Goal: Task Accomplishment & Management: Use online tool/utility

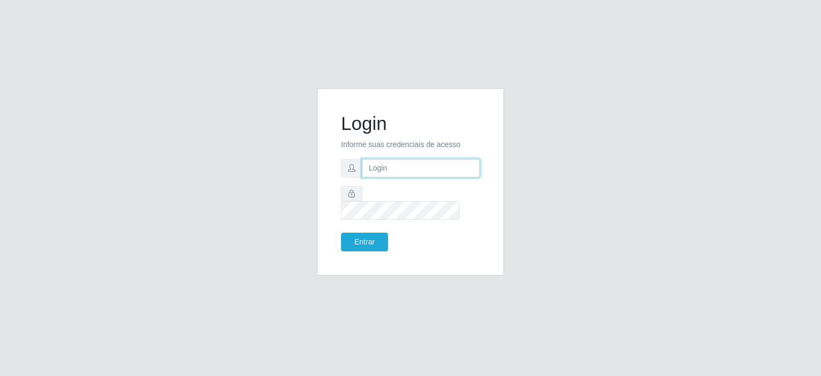
click at [386, 175] on input "text" at bounding box center [421, 168] width 118 height 19
type input "[EMAIL_ADDRESS][PERSON_NAME][DOMAIN_NAME]"
click at [341, 233] on button "Entrar" at bounding box center [364, 242] width 47 height 19
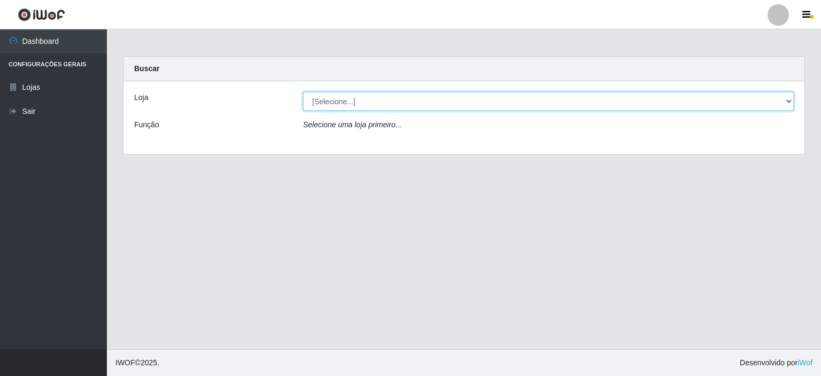
click at [785, 99] on select "[Selecione...] Corte Fácil - Unidade Planalto" at bounding box center [548, 101] width 491 height 19
select select "202"
click at [303, 92] on select "[Selecione...] Corte Fácil - Unidade Planalto" at bounding box center [548, 101] width 491 height 19
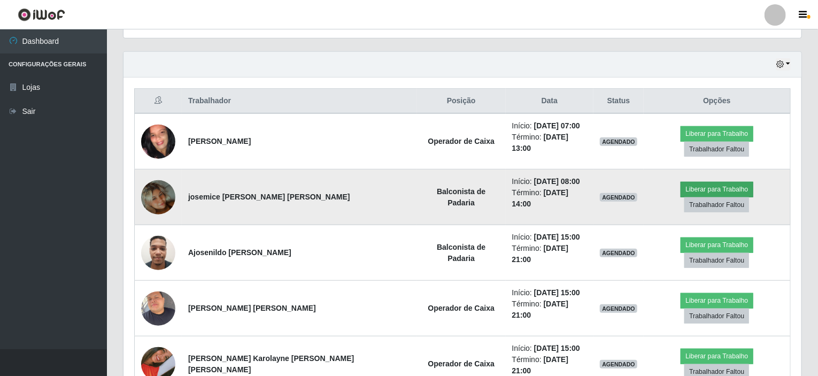
scroll to position [374, 0]
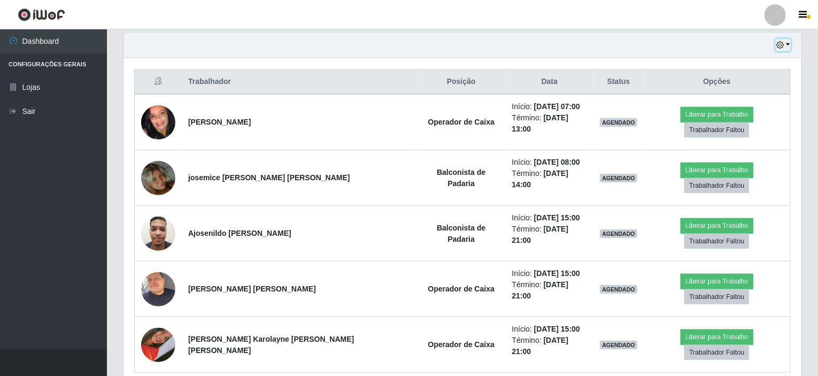
click at [788, 45] on button "button" at bounding box center [783, 45] width 15 height 12
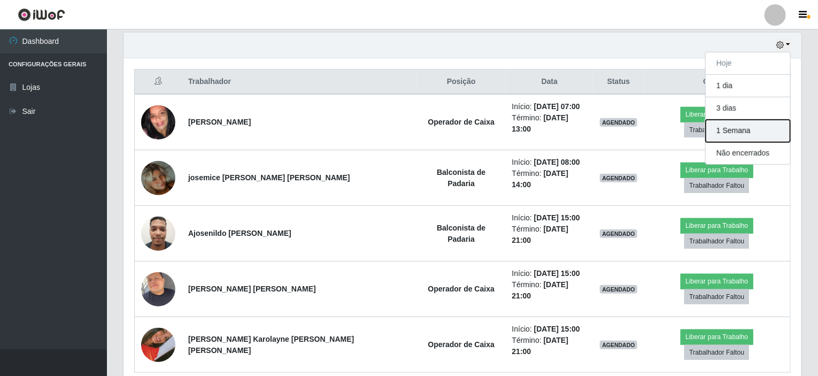
click at [736, 132] on button "1 Semana" at bounding box center [748, 131] width 84 height 22
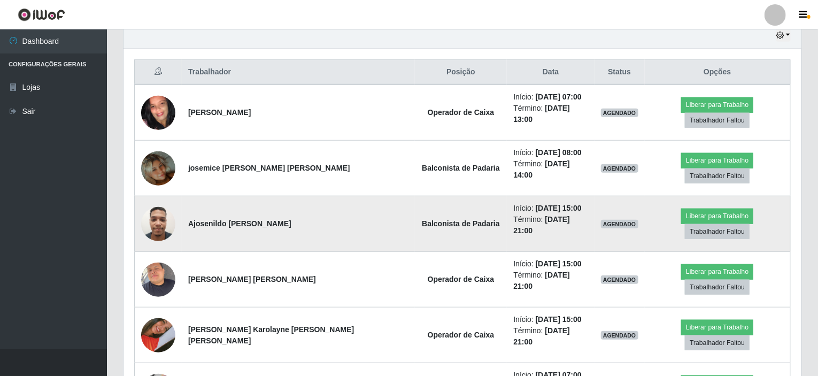
scroll to position [321, 0]
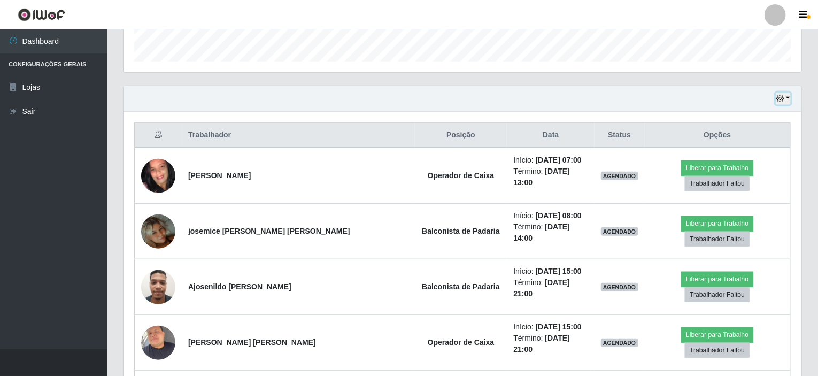
click at [789, 96] on button "button" at bounding box center [783, 98] width 15 height 12
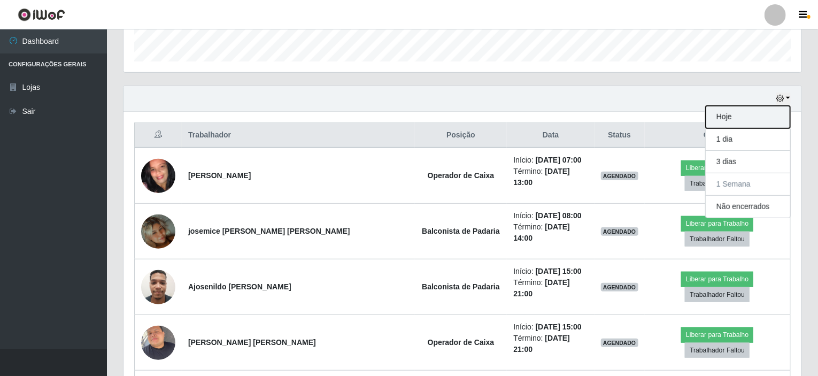
click at [741, 116] on button "Hoje" at bounding box center [748, 117] width 84 height 22
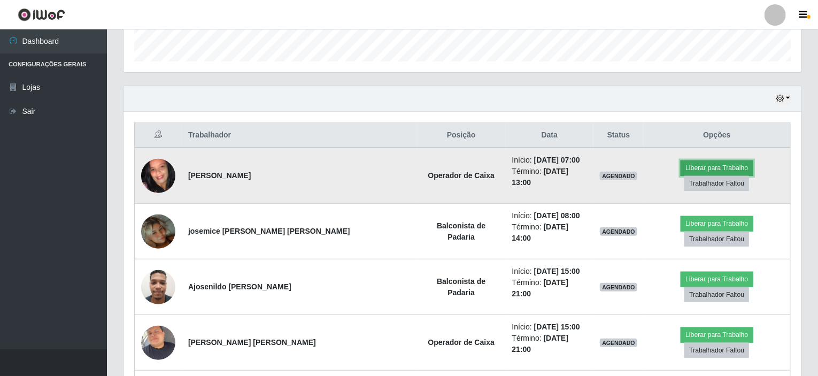
click at [680, 175] on button "Liberar para Trabalho" at bounding box center [716, 167] width 72 height 15
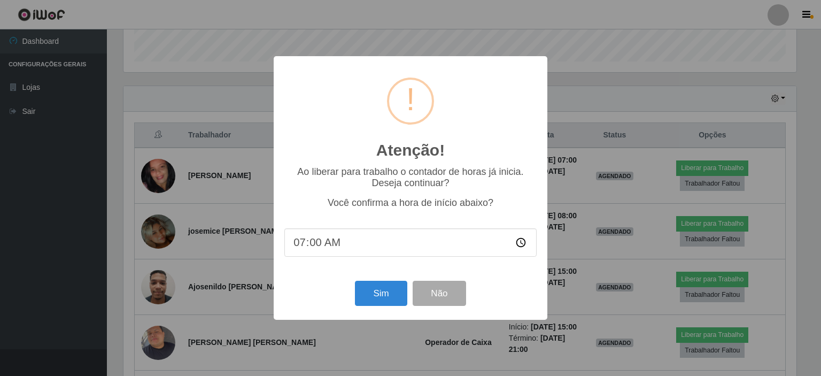
scroll to position [222, 674]
click at [393, 295] on button "Sim" at bounding box center [381, 293] width 52 height 25
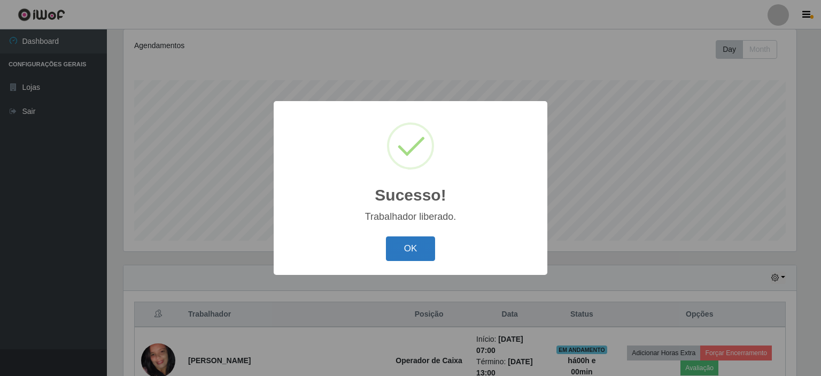
click at [414, 250] on button "OK" at bounding box center [411, 248] width 50 height 25
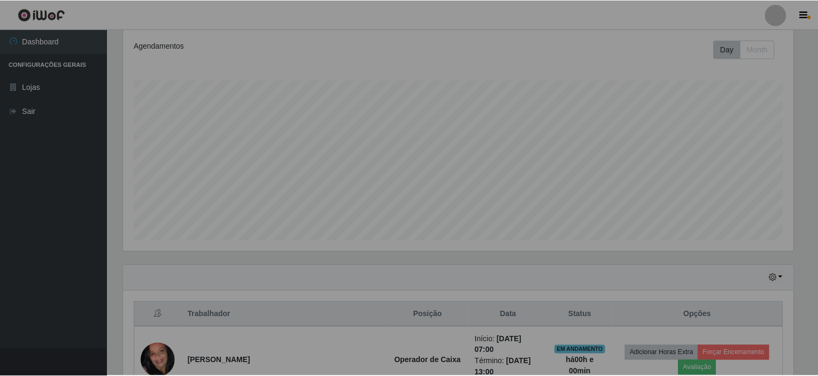
scroll to position [222, 678]
